Goal: Communication & Community: Participate in discussion

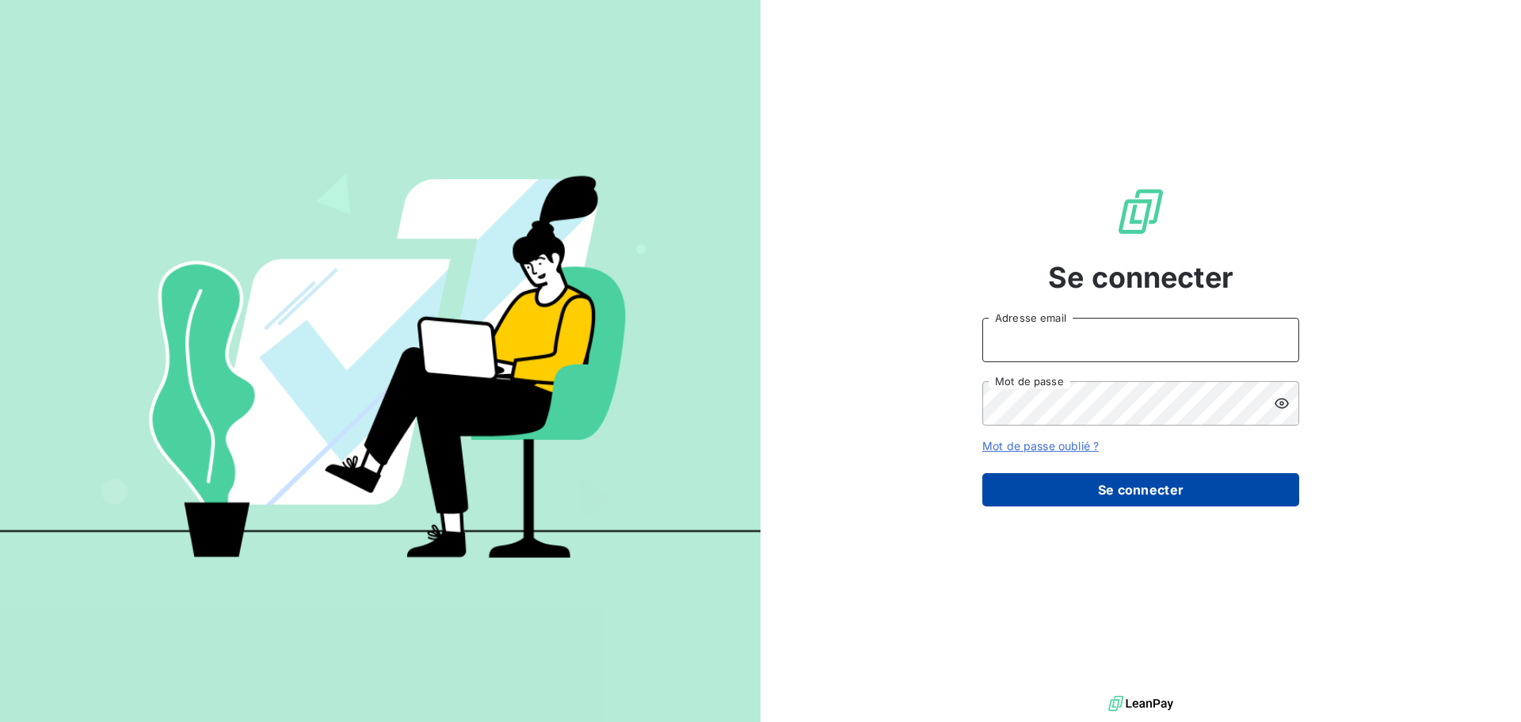
type input "[PERSON_NAME][EMAIL_ADDRESS][DOMAIN_NAME]"
click at [1183, 497] on button "Se connecter" at bounding box center [1140, 489] width 317 height 33
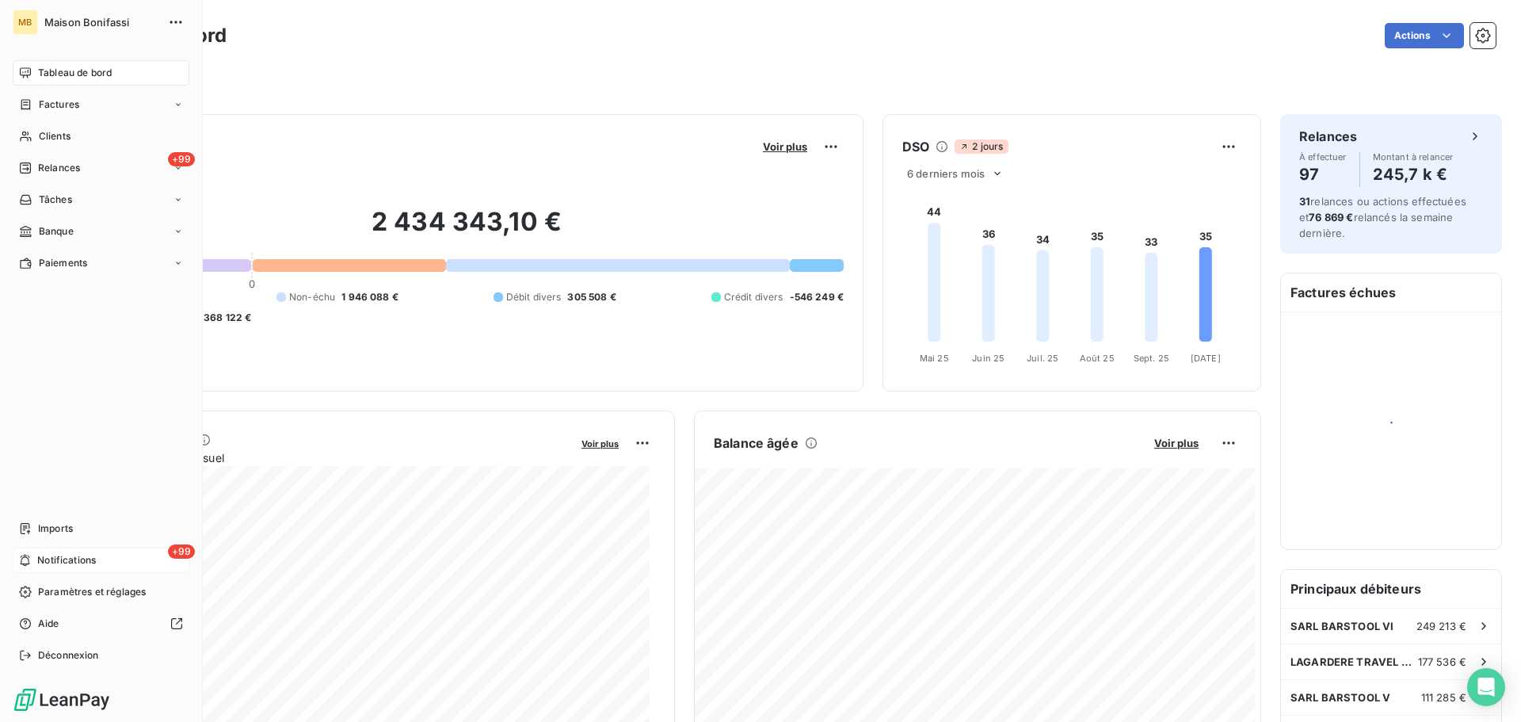
click at [35, 562] on div "+99 Notifications" at bounding box center [101, 559] width 177 height 25
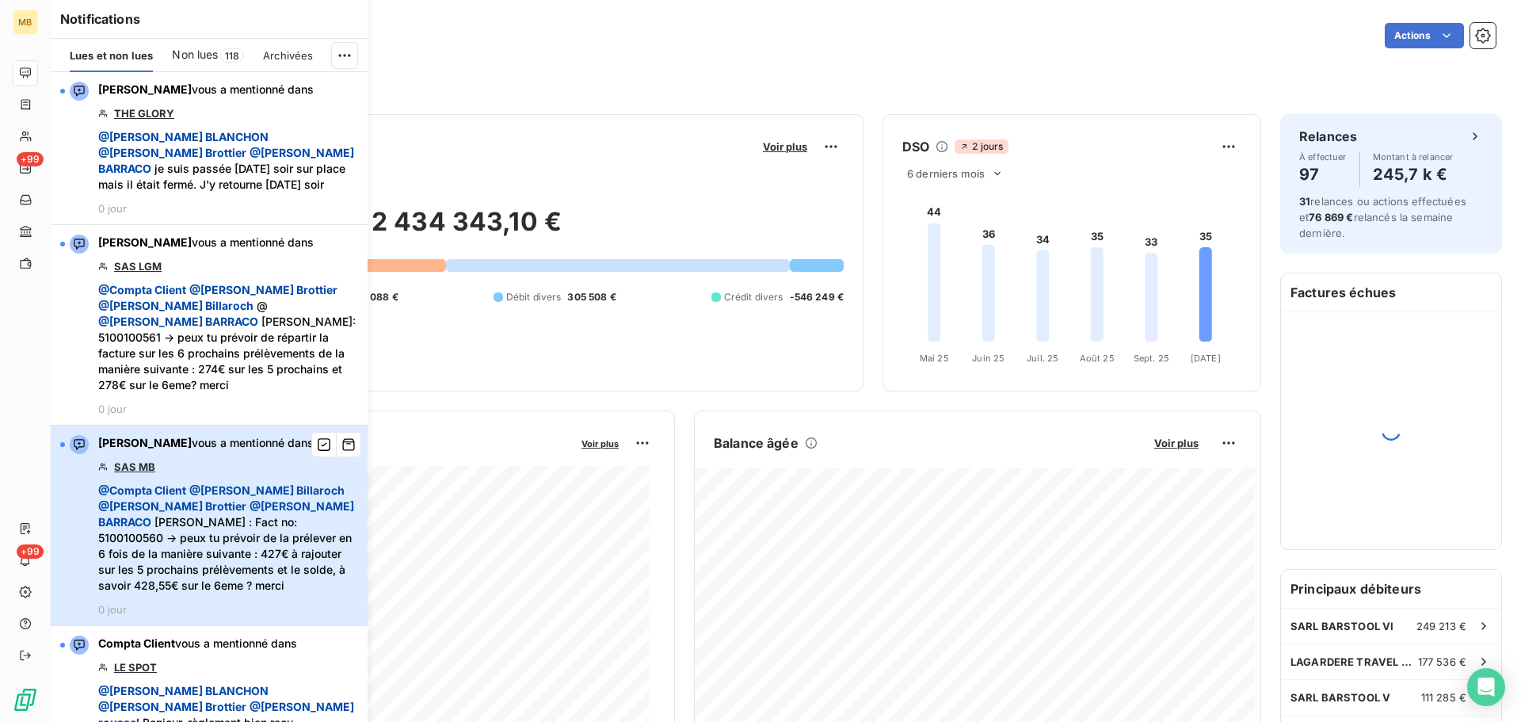
click at [196, 448] on div "[PERSON_NAME] vous a mentionné dans SAS MB @ Compta Client @ [PERSON_NAME] @ [P…" at bounding box center [228, 525] width 260 height 181
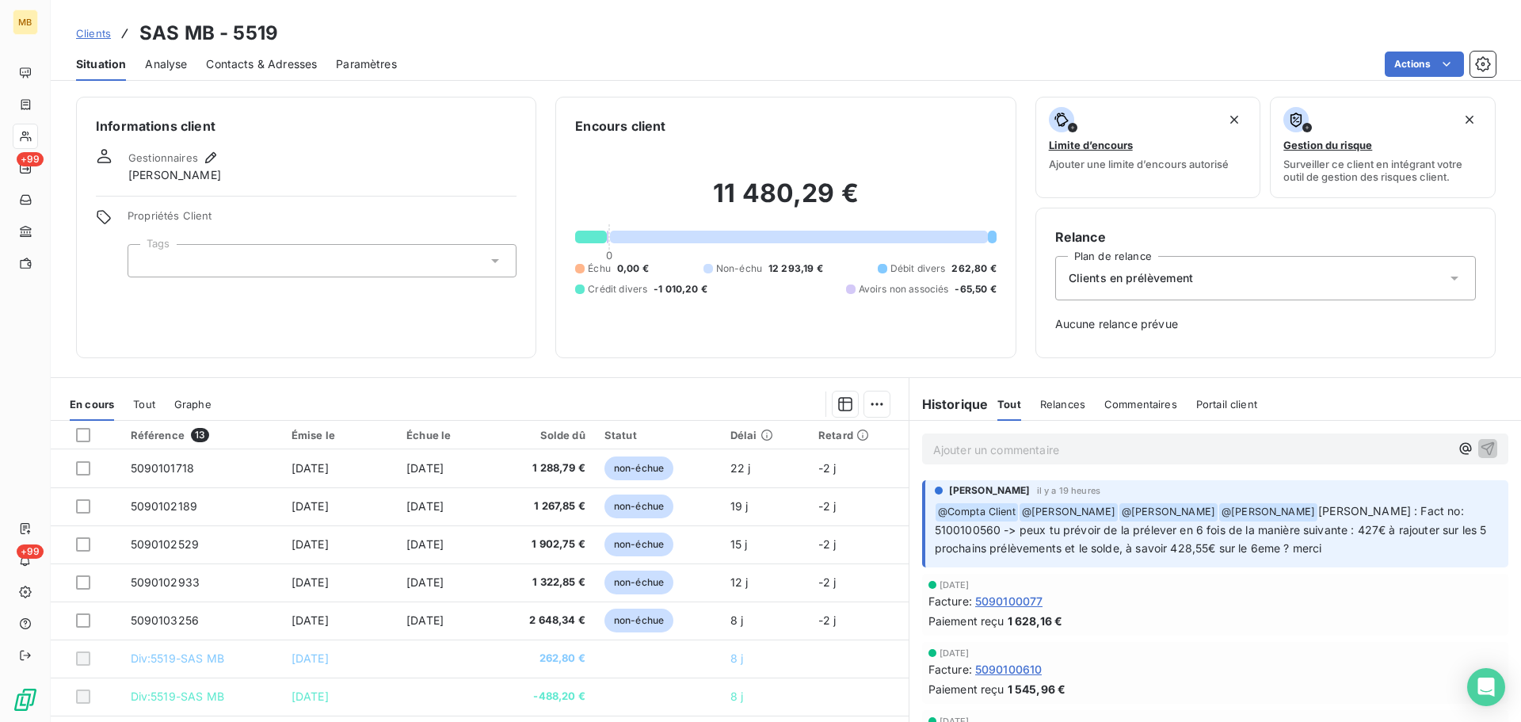
click at [1057, 451] on p "Ajouter un commentaire ﻿" at bounding box center [1191, 450] width 516 height 20
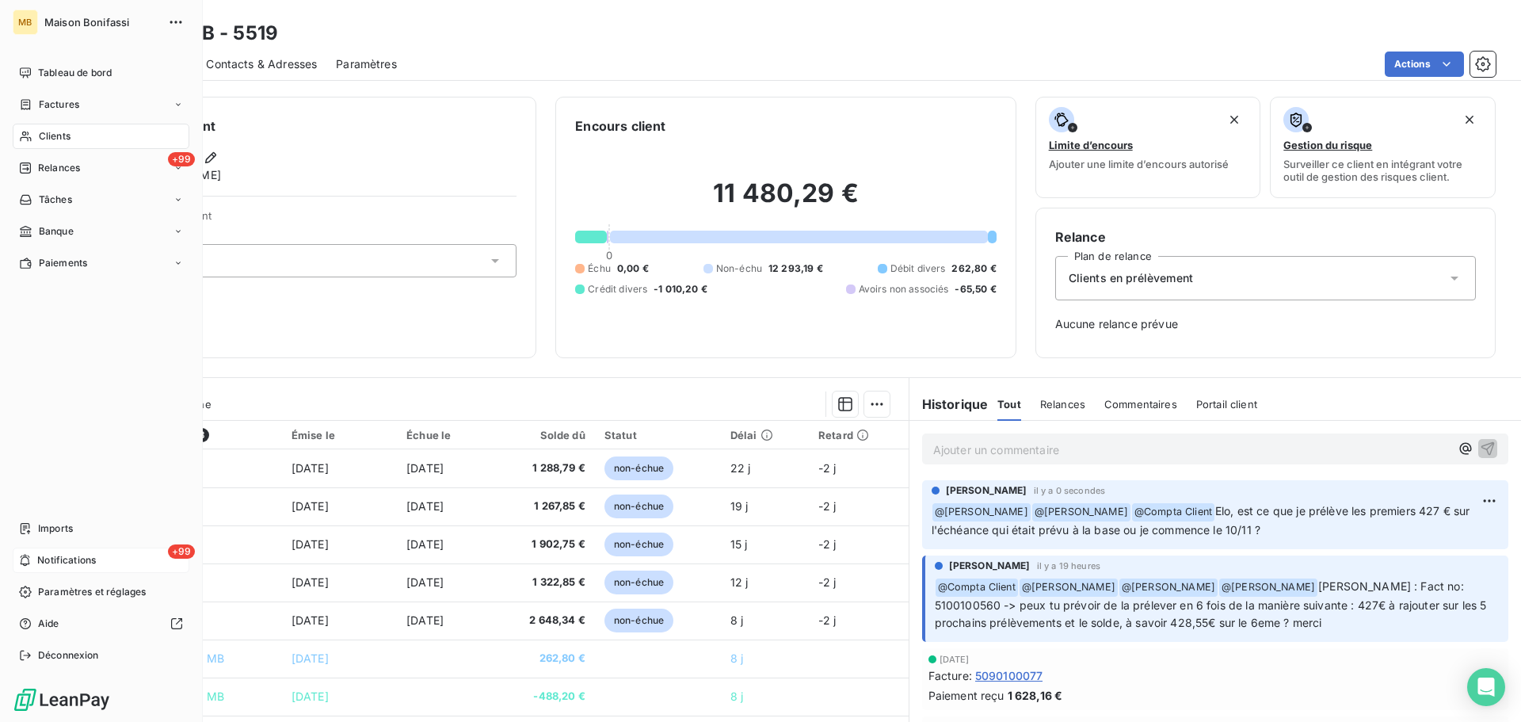
click at [99, 559] on div "+99 Notifications" at bounding box center [101, 559] width 177 height 25
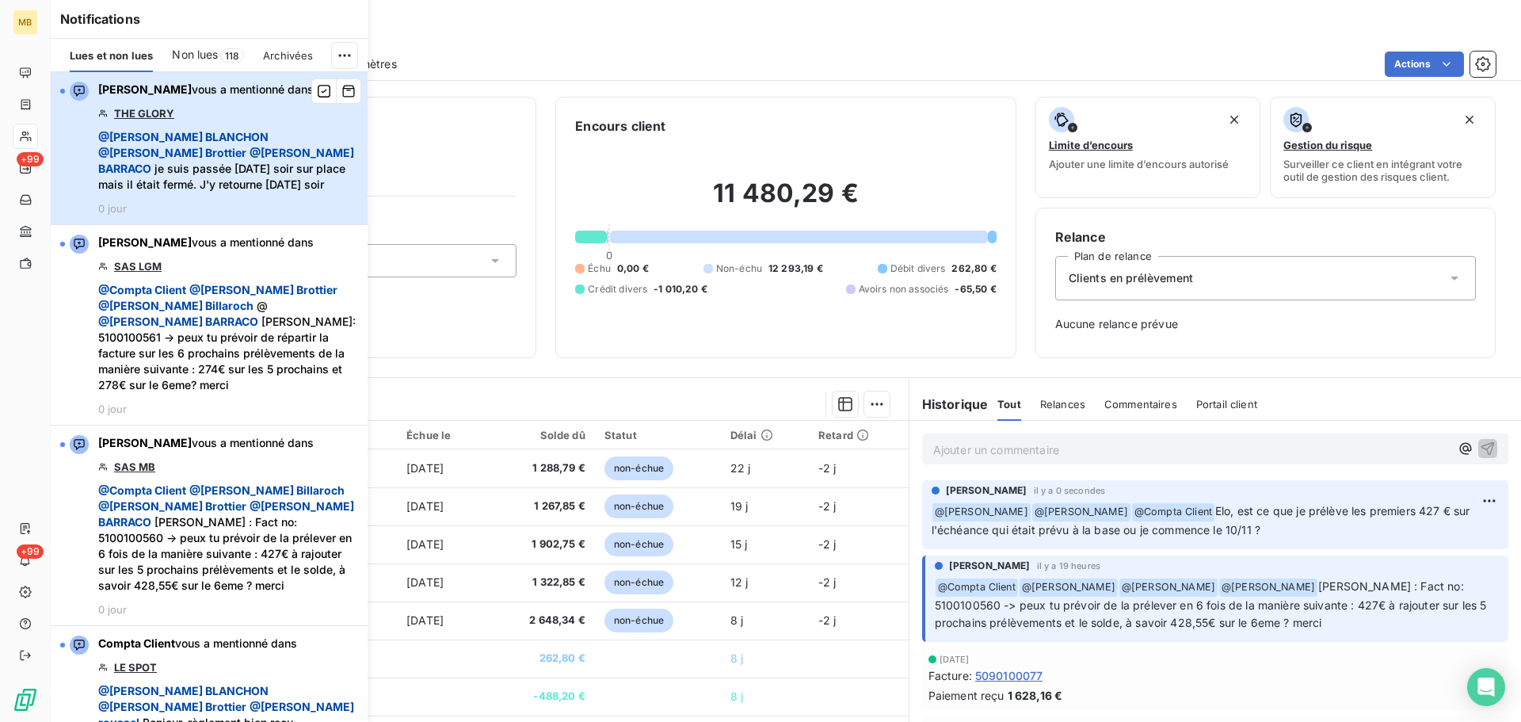
click at [203, 113] on div "[PERSON_NAME] vous a mentionné dans THE GLORY @ [PERSON_NAME] @ [PERSON_NAME] @…" at bounding box center [228, 148] width 260 height 133
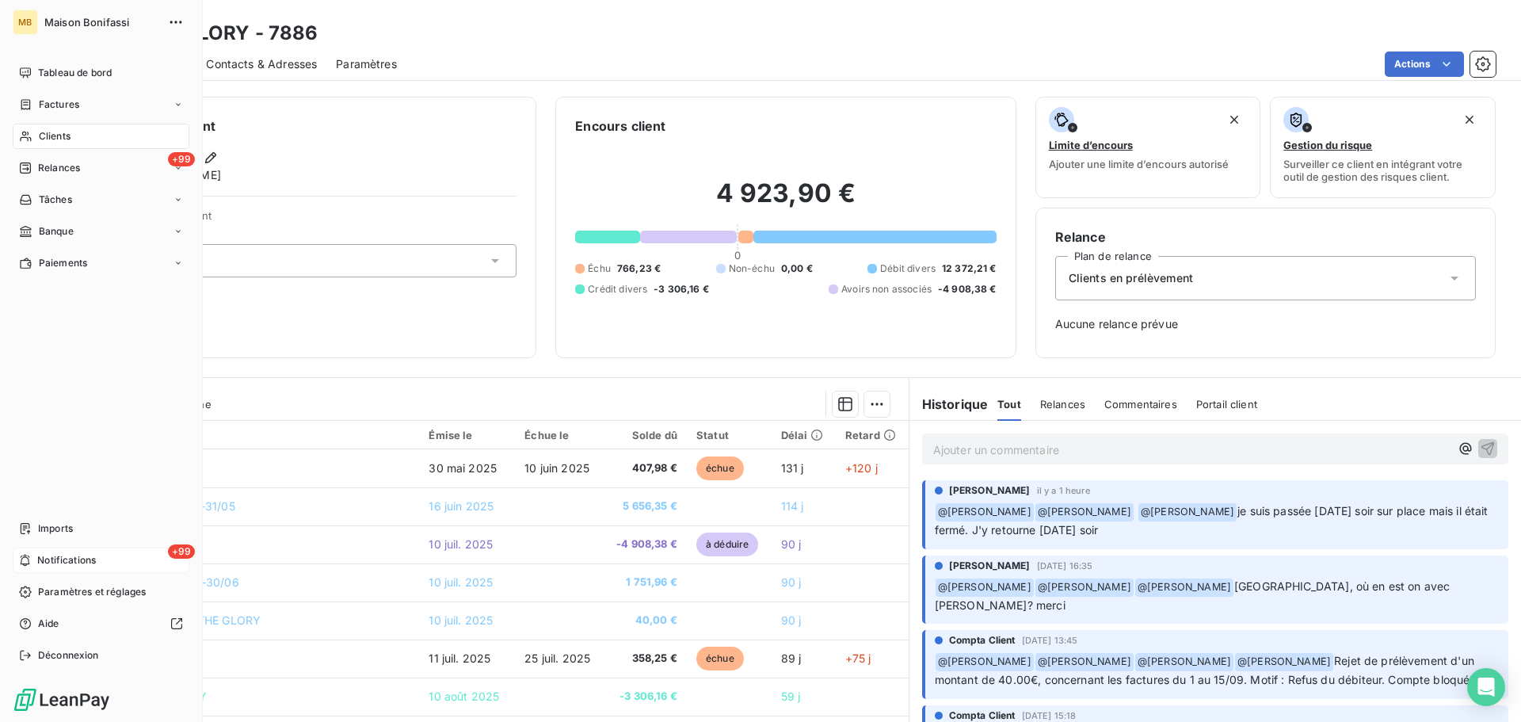
click at [40, 550] on div "+99 Notifications" at bounding box center [101, 559] width 177 height 25
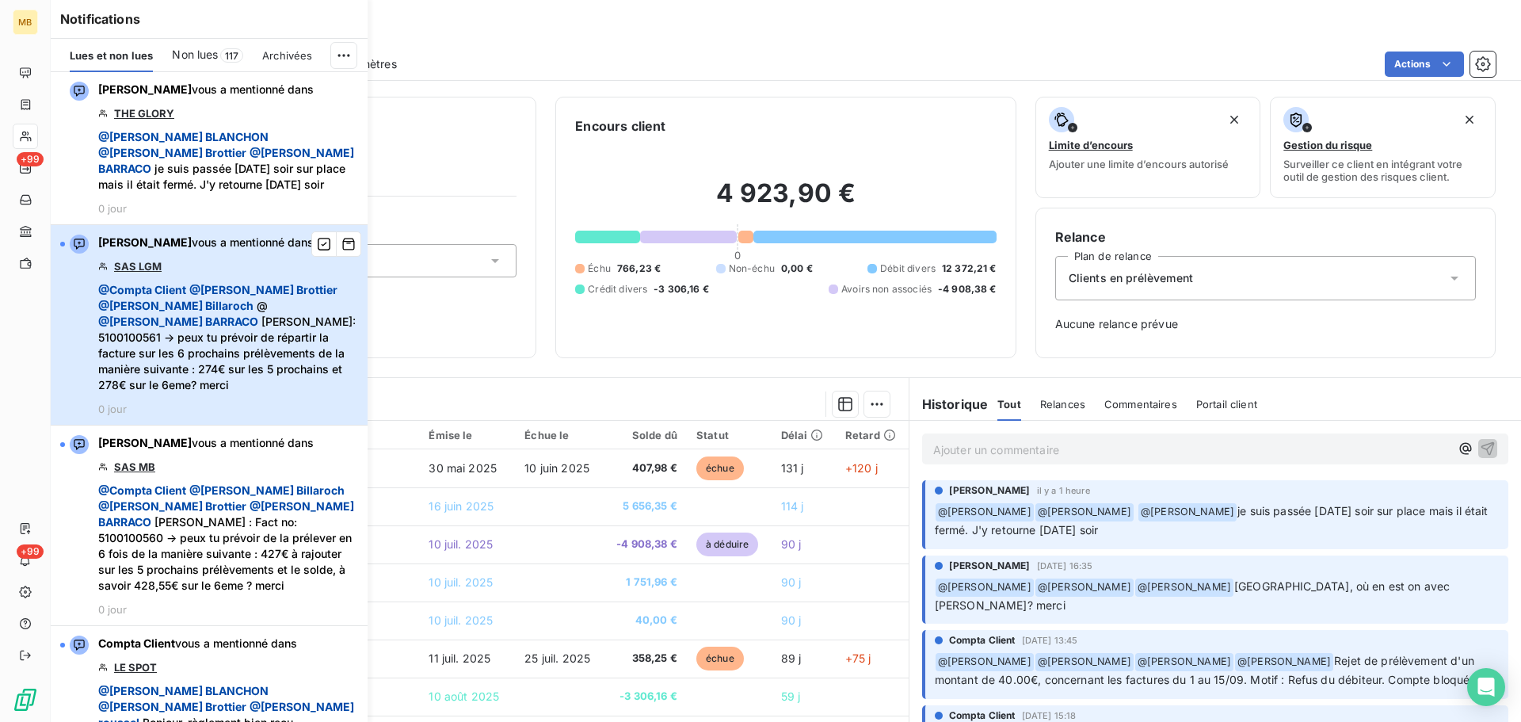
click at [235, 261] on div "[PERSON_NAME] vous a mentionné dans SAS LGM @ Compta Client @ [PERSON_NAME] @ […" at bounding box center [228, 324] width 260 height 181
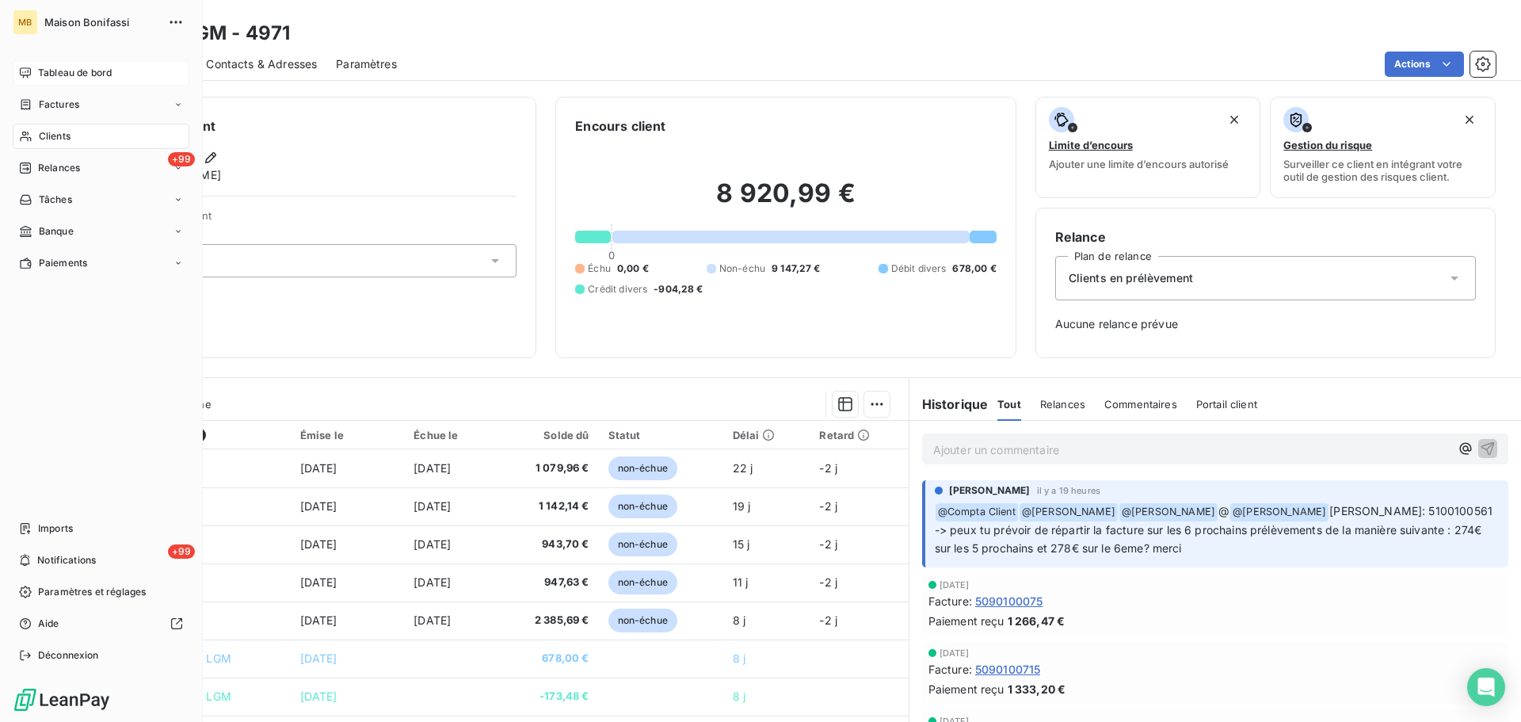
click at [55, 70] on span "Tableau de bord" at bounding box center [75, 73] width 74 height 14
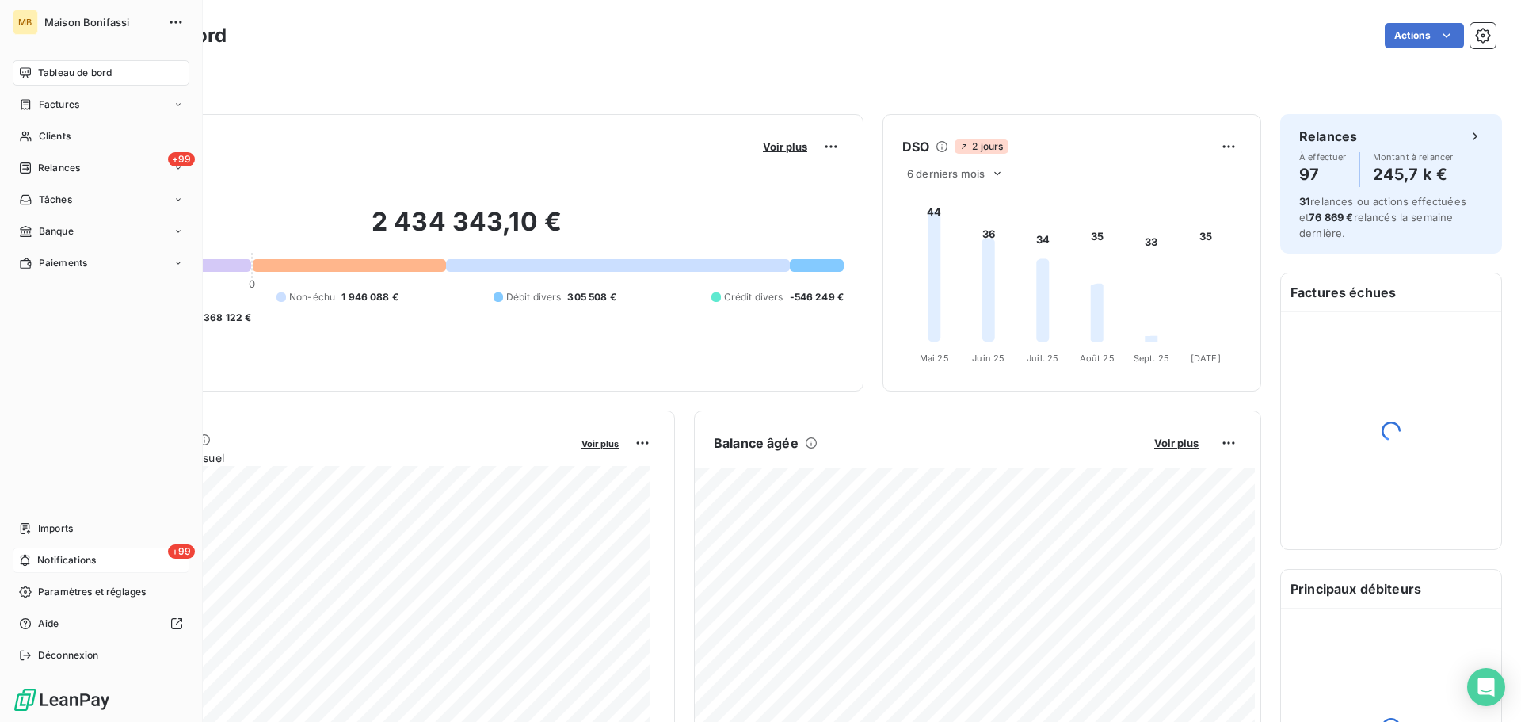
click at [32, 556] on div "+99 Notifications" at bounding box center [101, 559] width 177 height 25
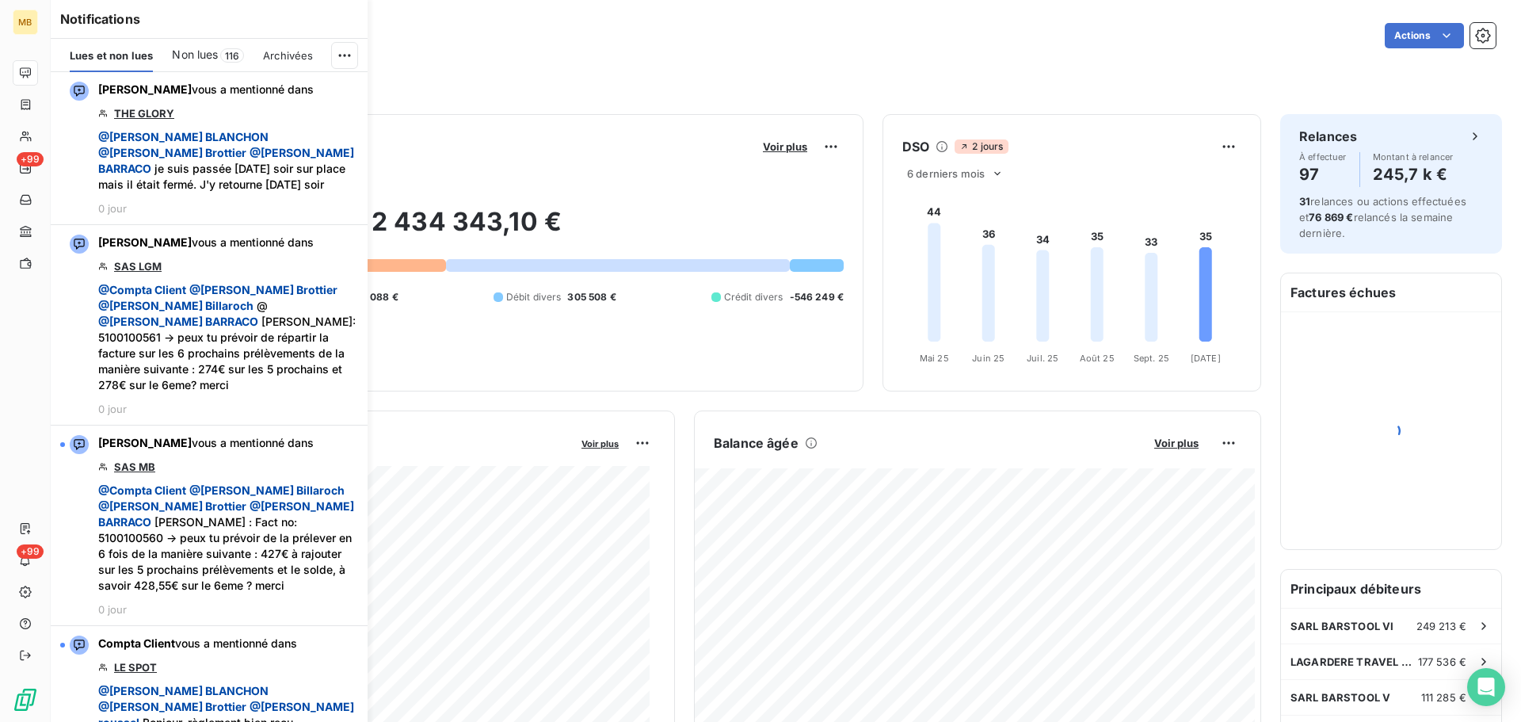
click at [436, 23] on div "Actions" at bounding box center [871, 35] width 1250 height 25
